Goal: Information Seeking & Learning: Learn about a topic

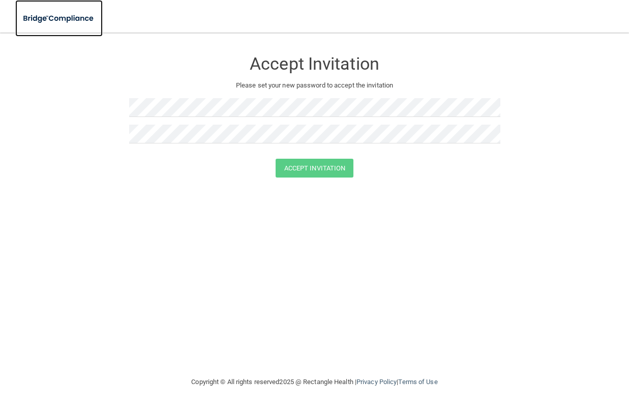
click at [44, 18] on img at bounding box center [58, 18] width 87 height 21
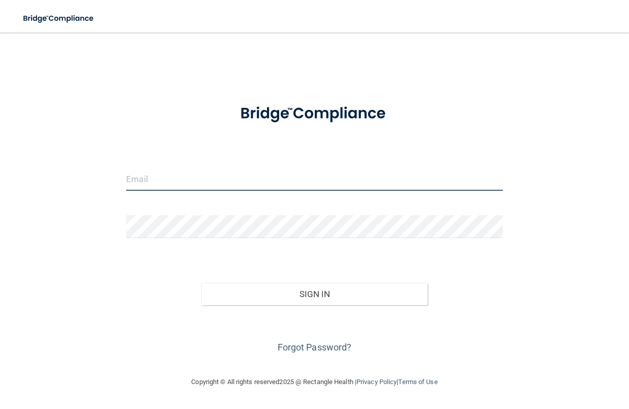
click at [208, 185] on input "email" at bounding box center [314, 179] width 377 height 23
type input "[DOMAIN_NAME][EMAIL_ADDRESS][DOMAIN_NAME]"
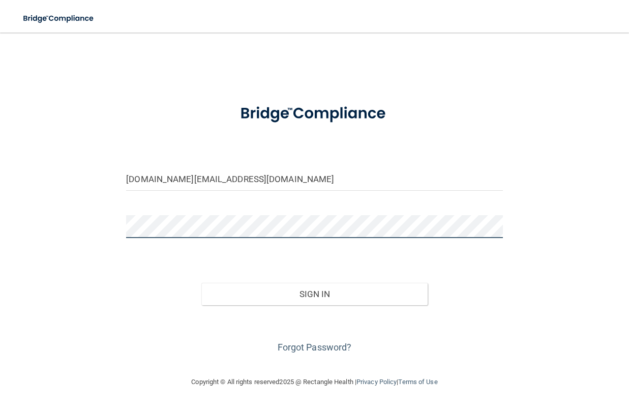
click at [201, 283] on button "Sign In" at bounding box center [314, 294] width 226 height 22
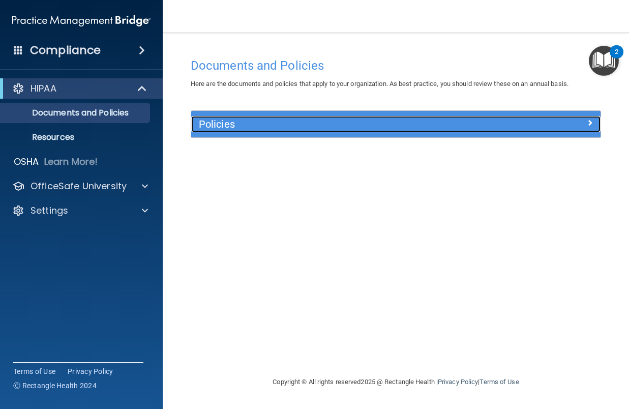
click at [264, 132] on div "Policies" at bounding box center [344, 124] width 307 height 16
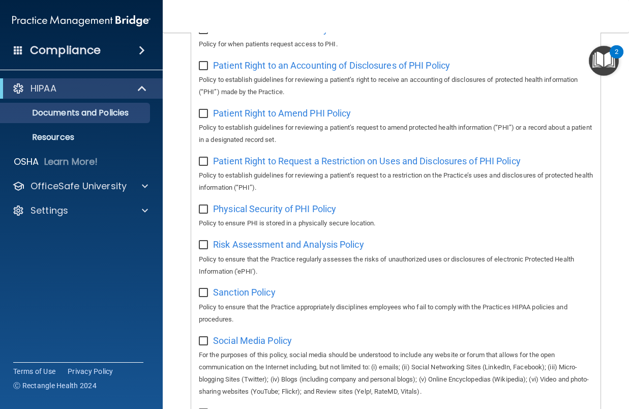
scroll to position [806, 0]
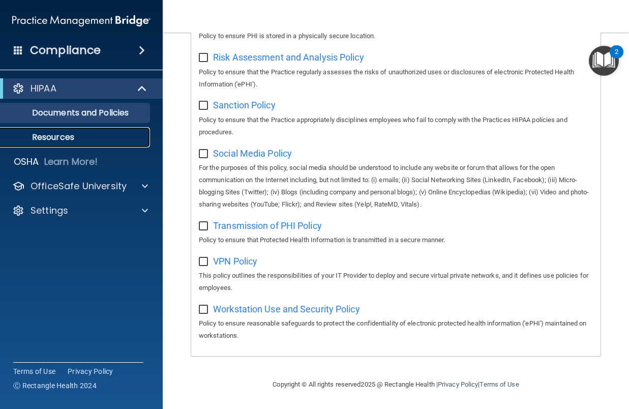
click at [61, 135] on p "Resources" at bounding box center [76, 137] width 139 height 10
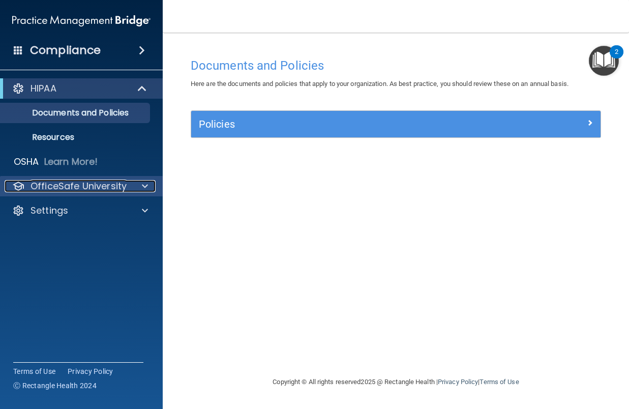
click at [136, 190] on div at bounding box center [143, 186] width 25 height 12
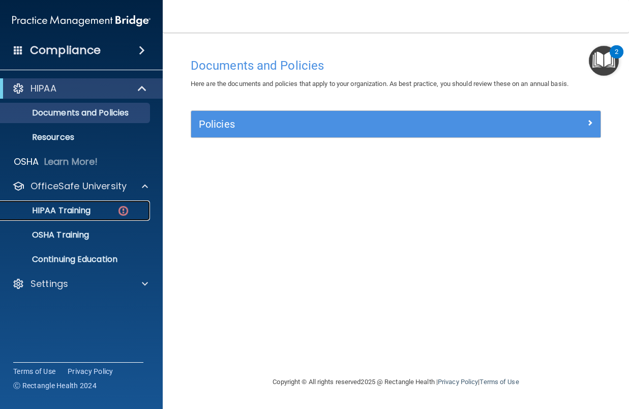
click at [67, 208] on p "HIPAA Training" at bounding box center [49, 211] width 84 height 10
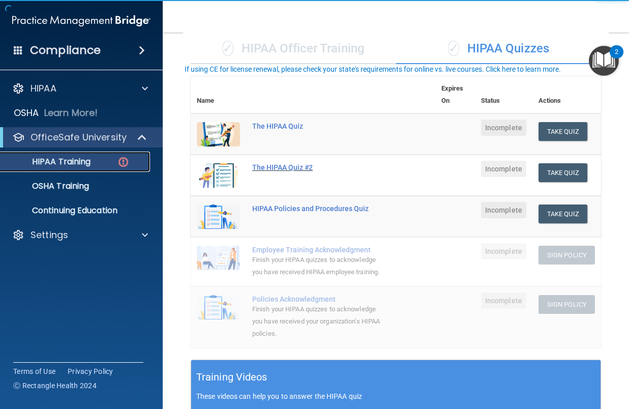
scroll to position [102, 0]
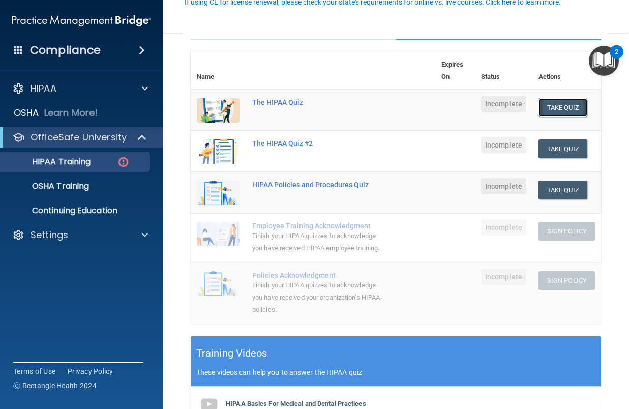
click at [570, 110] on button "Take Quiz" at bounding box center [563, 107] width 49 height 19
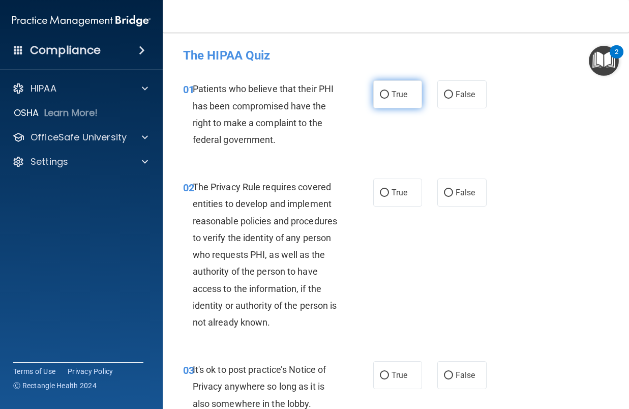
click at [385, 96] on input "True" at bounding box center [384, 95] width 9 height 8
radio input "true"
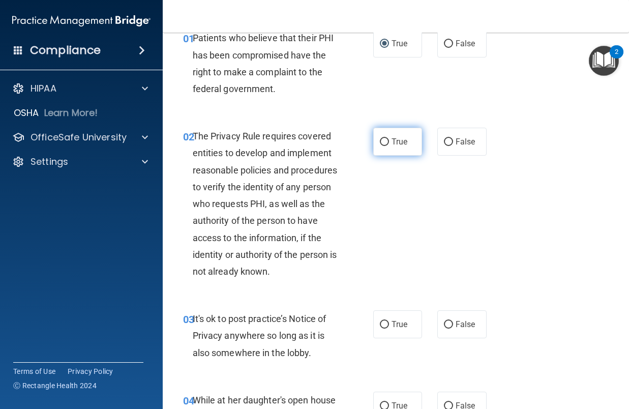
click at [400, 146] on span "True" at bounding box center [400, 142] width 16 height 10
click at [389, 146] on input "True" at bounding box center [384, 142] width 9 height 8
radio input "true"
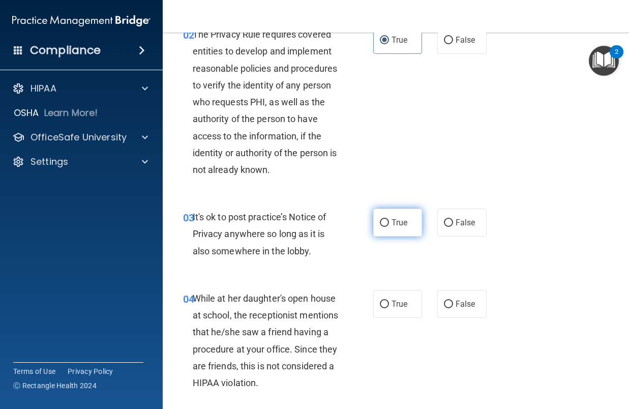
click at [386, 224] on label "True" at bounding box center [397, 223] width 49 height 28
click at [386, 224] on input "True" at bounding box center [384, 223] width 9 height 8
radio input "true"
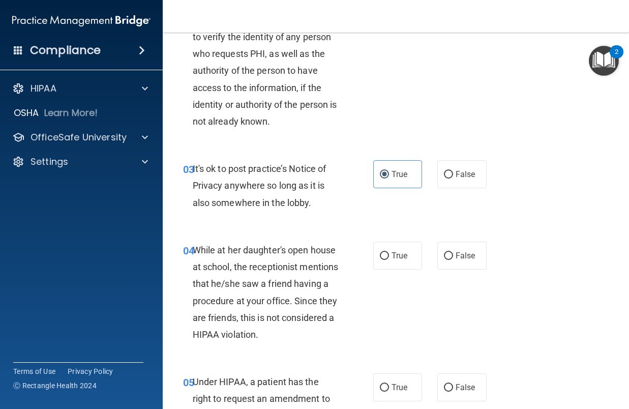
scroll to position [254, 0]
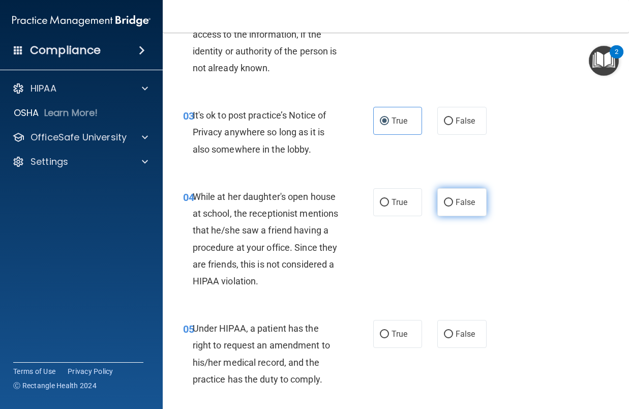
click at [466, 201] on span "False" at bounding box center [466, 202] width 20 height 10
click at [453, 201] on input "False" at bounding box center [448, 203] width 9 height 8
radio input "true"
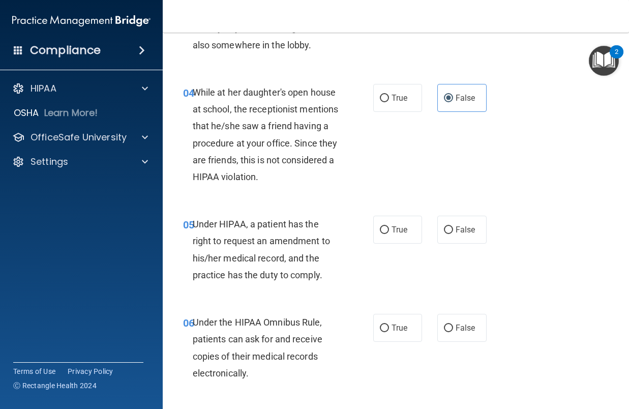
scroll to position [407, 0]
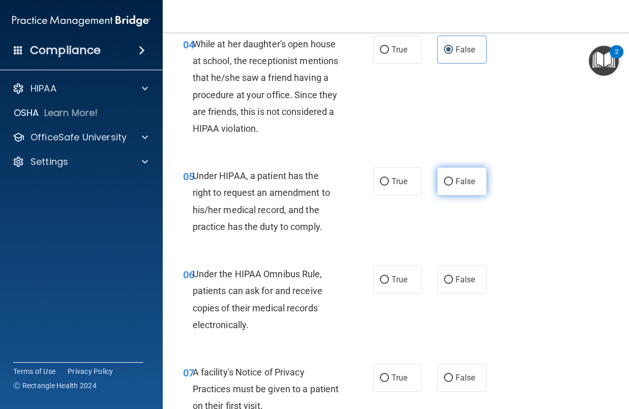
click at [471, 187] on label "False" at bounding box center [461, 181] width 49 height 28
click at [453, 186] on input "False" at bounding box center [448, 182] width 9 height 8
radio input "true"
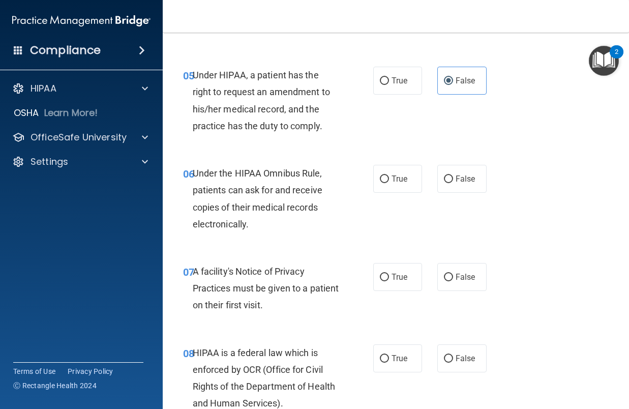
scroll to position [509, 0]
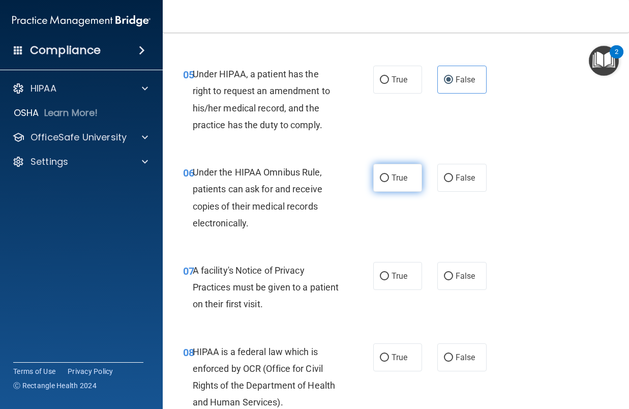
click at [398, 185] on label "True" at bounding box center [397, 178] width 49 height 28
click at [389, 182] on input "True" at bounding box center [384, 178] width 9 height 8
radio input "true"
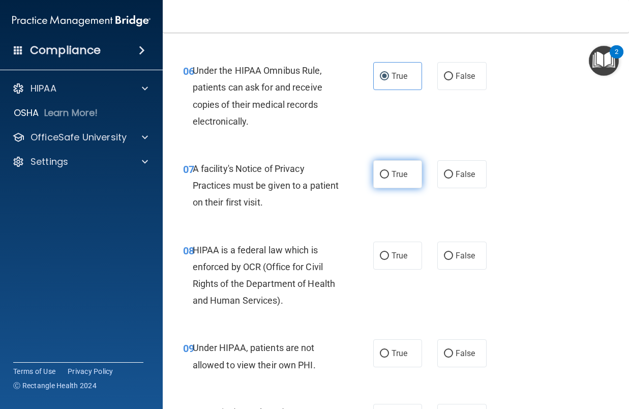
click at [397, 178] on span "True" at bounding box center [400, 174] width 16 height 10
click at [389, 178] on input "True" at bounding box center [384, 175] width 9 height 8
radio input "true"
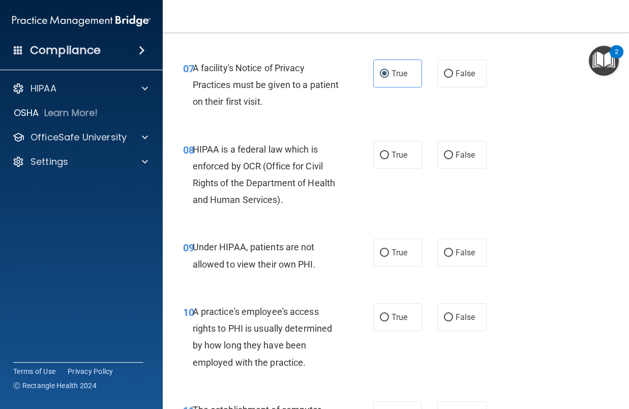
scroll to position [712, 0]
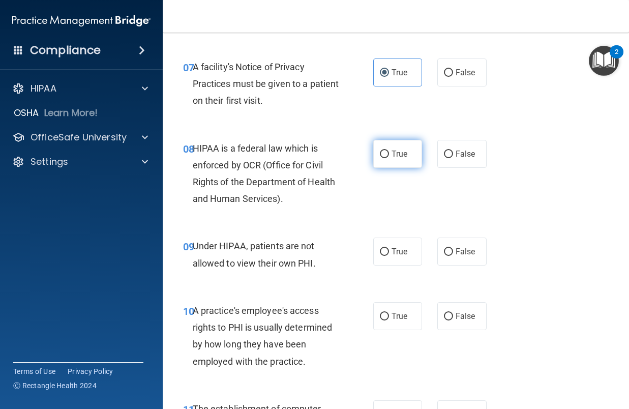
click at [393, 155] on span "True" at bounding box center [400, 154] width 16 height 10
click at [389, 155] on input "True" at bounding box center [384, 155] width 9 height 8
radio input "true"
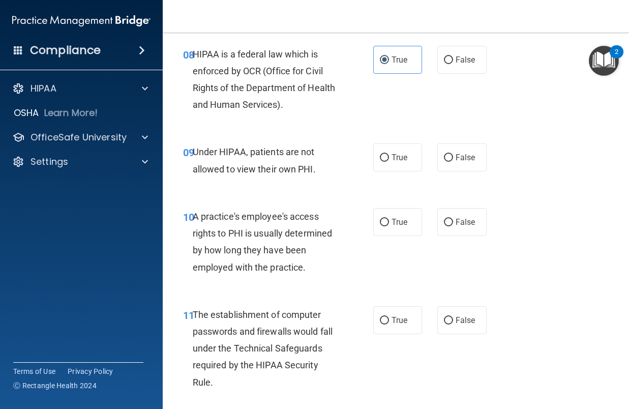
scroll to position [814, 0]
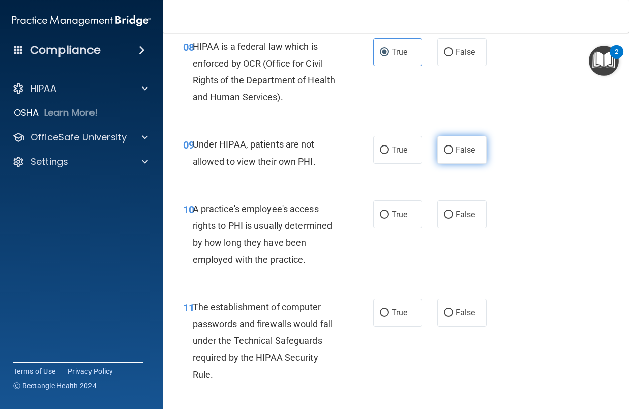
click at [456, 151] on span "False" at bounding box center [466, 150] width 20 height 10
click at [453, 151] on input "False" at bounding box center [448, 151] width 9 height 8
radio input "true"
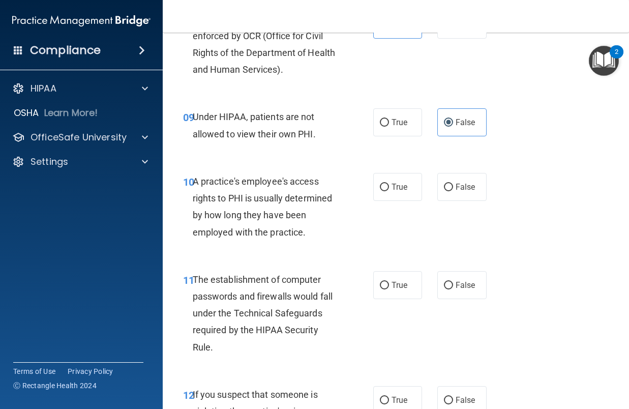
scroll to position [865, 0]
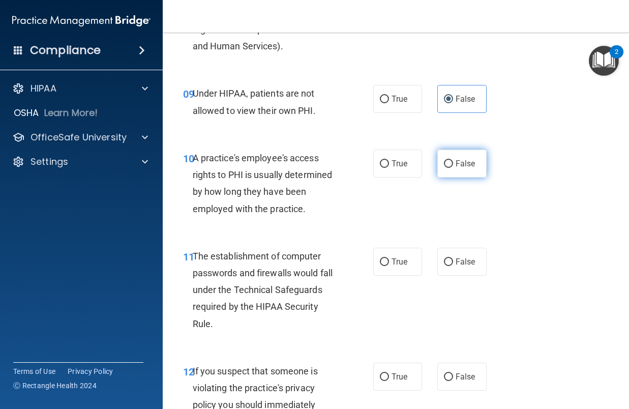
click at [459, 173] on label "False" at bounding box center [461, 164] width 49 height 28
click at [453, 168] on input "False" at bounding box center [448, 164] width 9 height 8
radio input "true"
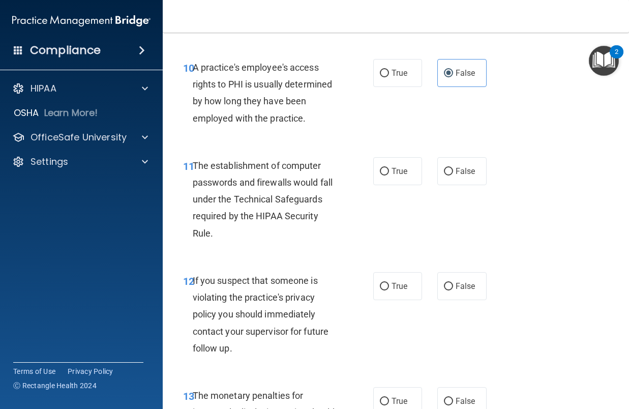
scroll to position [967, 0]
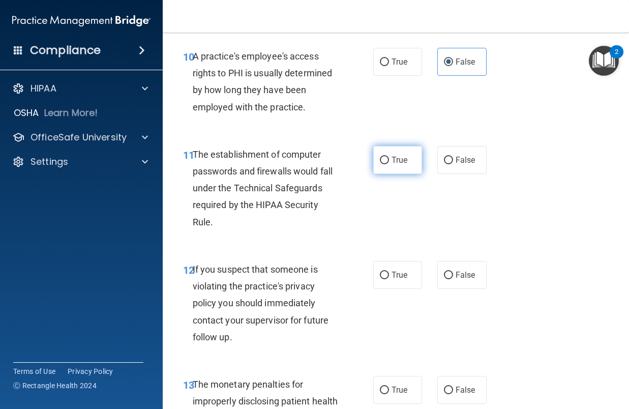
click at [405, 161] on label "True" at bounding box center [397, 160] width 49 height 28
click at [389, 161] on input "True" at bounding box center [384, 161] width 9 height 8
radio input "true"
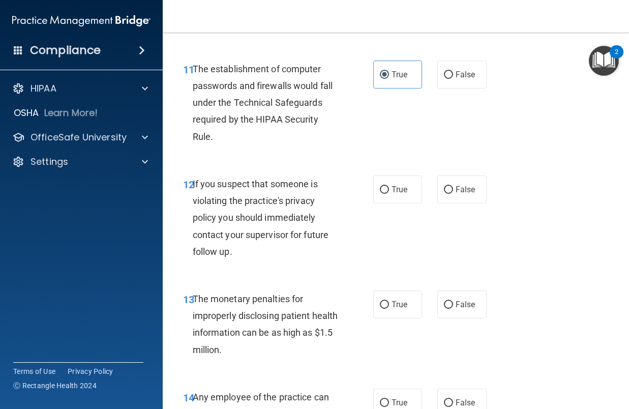
scroll to position [1068, 0]
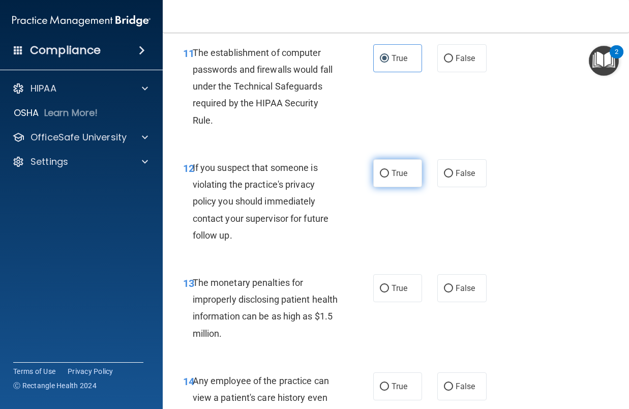
click at [398, 172] on span "True" at bounding box center [400, 173] width 16 height 10
click at [389, 172] on input "True" at bounding box center [384, 174] width 9 height 8
radio input "true"
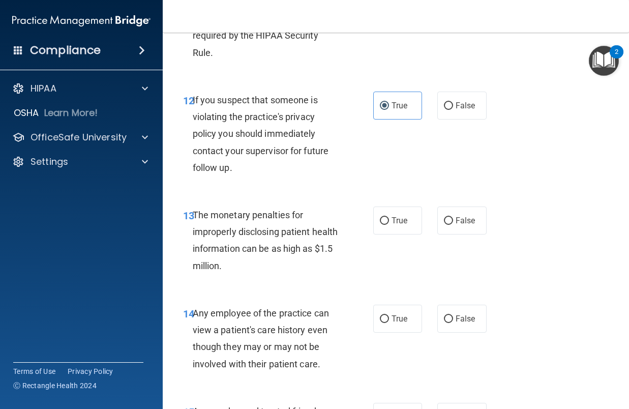
scroll to position [1170, 0]
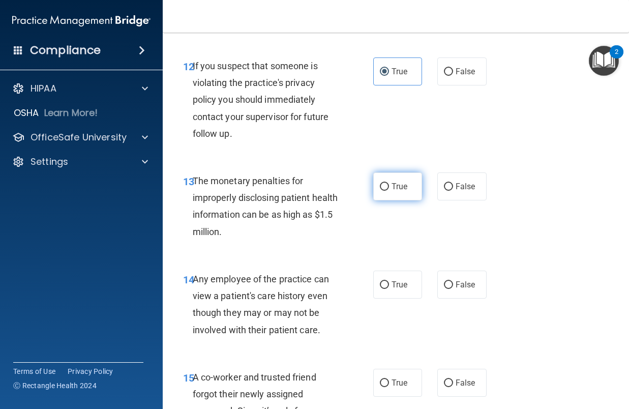
click at [404, 185] on label "True" at bounding box center [397, 186] width 49 height 28
click at [389, 185] on input "True" at bounding box center [384, 187] width 9 height 8
radio input "true"
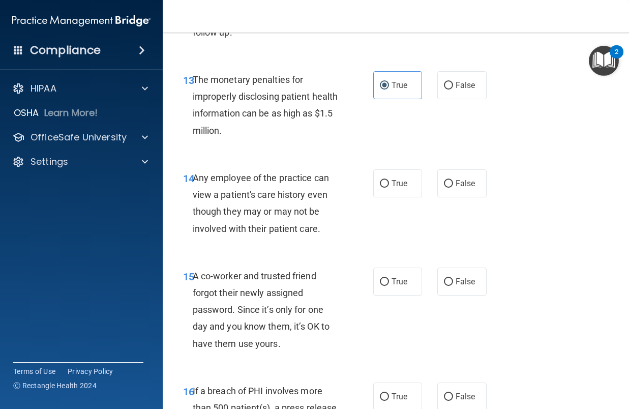
scroll to position [1272, 0]
click at [461, 184] on span "False" at bounding box center [466, 183] width 20 height 10
click at [453, 184] on input "False" at bounding box center [448, 184] width 9 height 8
radio input "true"
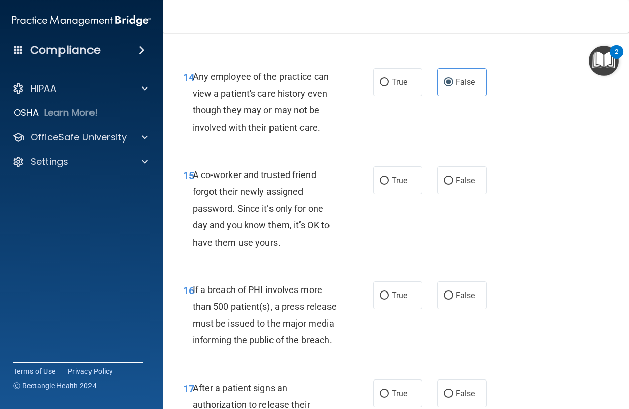
scroll to position [1374, 0]
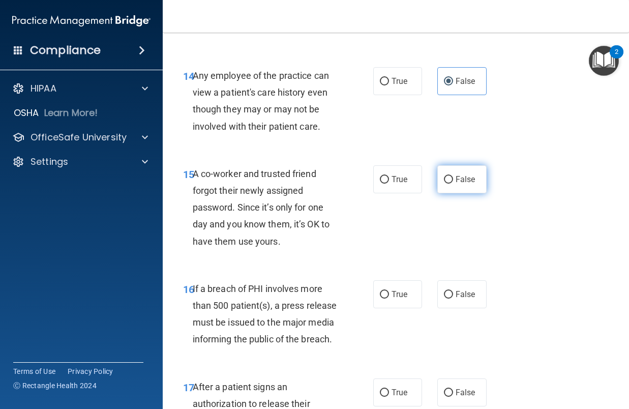
click at [472, 187] on label "False" at bounding box center [461, 179] width 49 height 28
click at [453, 184] on input "False" at bounding box center [448, 180] width 9 height 8
radio input "true"
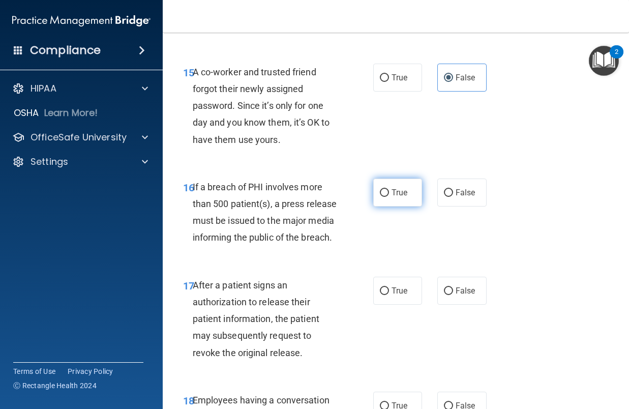
click at [395, 198] on label "True" at bounding box center [397, 193] width 49 height 28
click at [389, 197] on input "True" at bounding box center [384, 193] width 9 height 8
radio input "true"
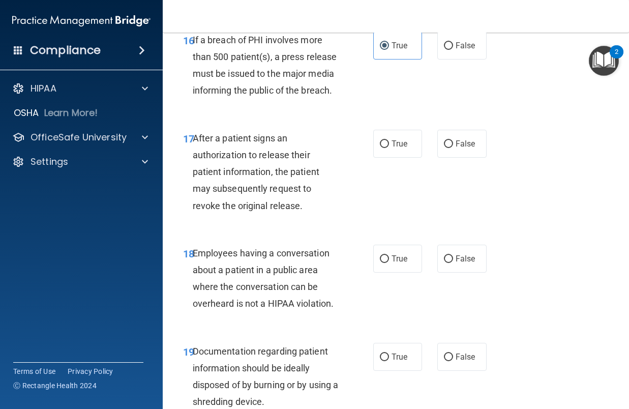
scroll to position [1628, 0]
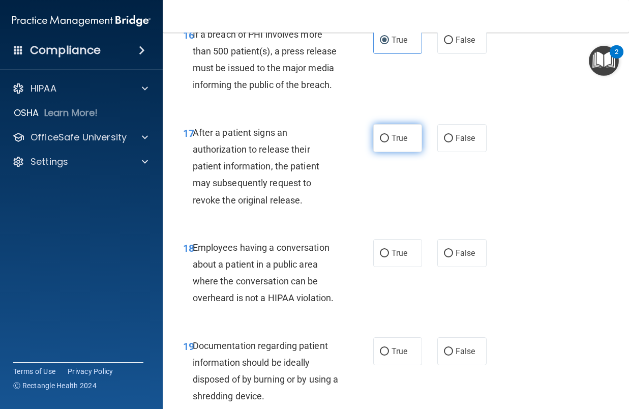
click at [396, 143] on span "True" at bounding box center [400, 138] width 16 height 10
click at [389, 142] on input "True" at bounding box center [384, 139] width 9 height 8
radio input "true"
